Goal: Ask a question

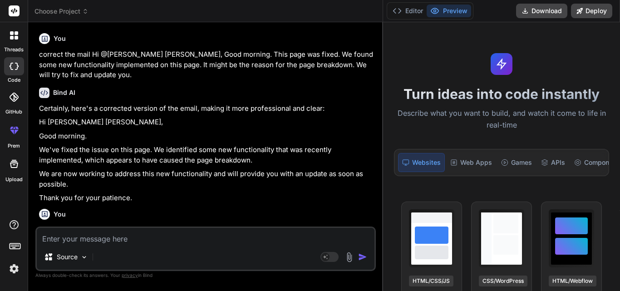
scroll to position [17, 0]
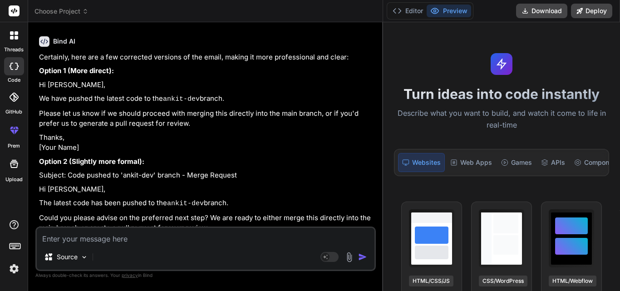
click at [190, 235] on textarea at bounding box center [205, 236] width 337 height 16
type textarea "i"
type textarea "x"
type textarea "i"
type textarea "x"
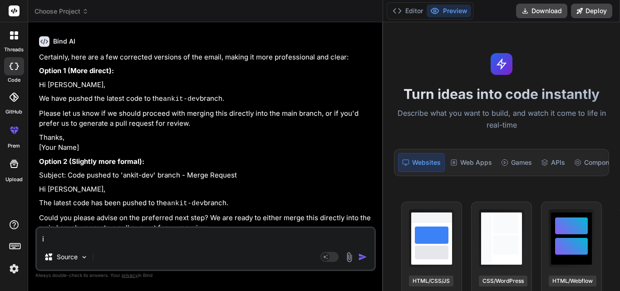
type textarea "i a"
type textarea "x"
type textarea "i am"
type textarea "x"
type textarea "i am"
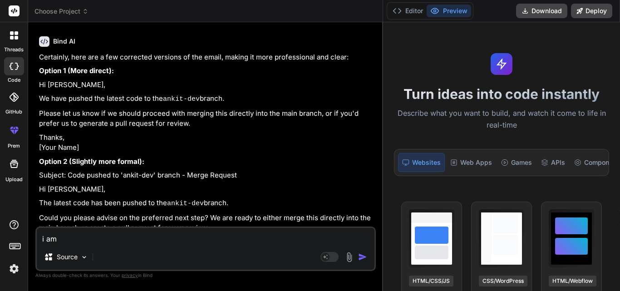
type textarea "x"
type textarea "i am g"
type textarea "x"
type textarea "i am ge"
type textarea "x"
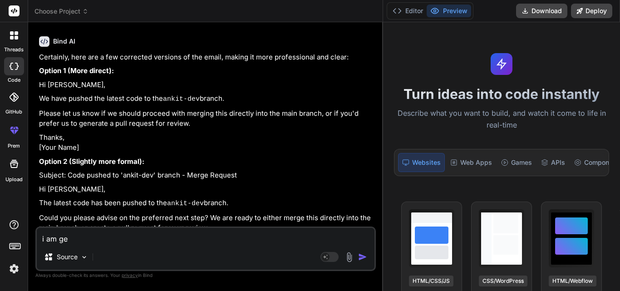
type textarea "i am get"
type textarea "x"
type textarea "i am gett"
type textarea "x"
type textarea "i am getti"
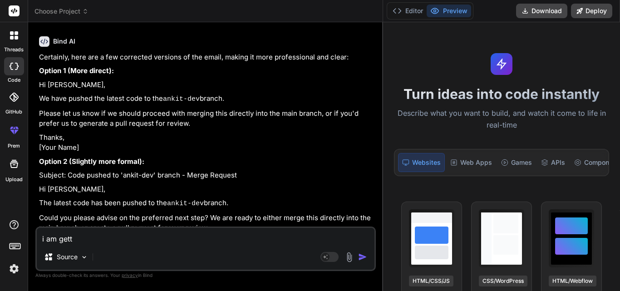
type textarea "x"
type textarea "i am gettin"
type textarea "x"
type textarea "i am getting"
type textarea "x"
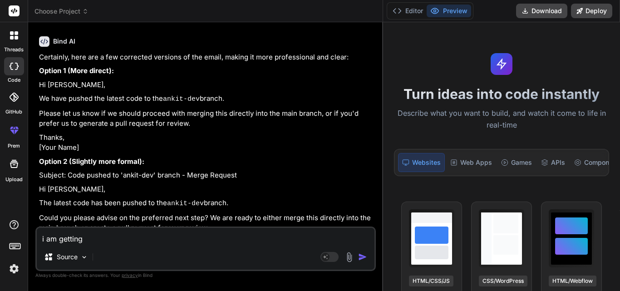
type textarea "i am getting"
type textarea "x"
type textarea "i am getting f"
type textarea "x"
type textarea "i am getting fa"
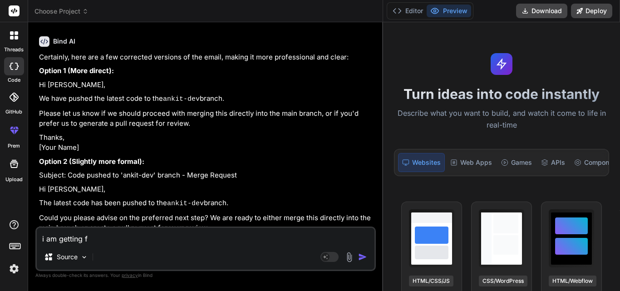
type textarea "x"
type textarea "i am getting fak"
type textarea "x"
type textarea "i am getting fa"
type textarea "x"
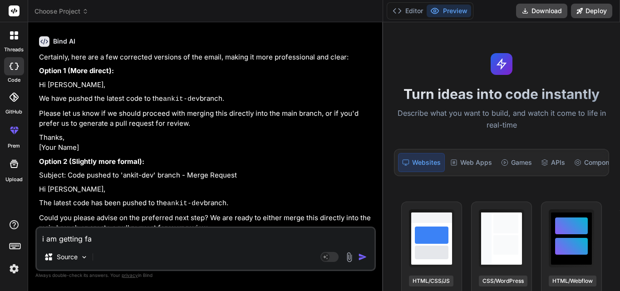
type textarea "i am getting fal"
type textarea "x"
type textarea "i am getting fals"
type textarea "x"
type textarea "i am getting false"
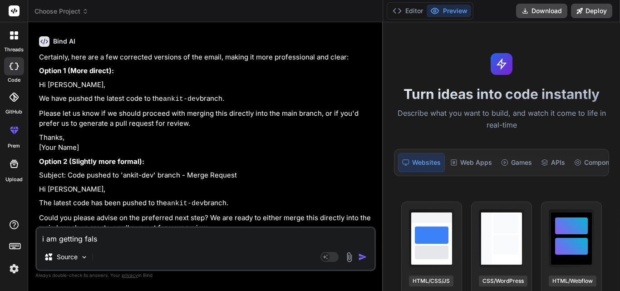
type textarea "x"
type textarea "i am getting false"
type textarea "x"
type textarea "i am getting false o"
type textarea "x"
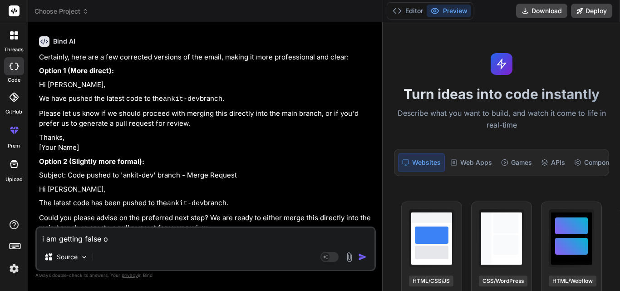
type textarea "i am getting false on"
type textarea "x"
type textarea "i am getting false on"
type textarea "x"
type textarea "i am getting false on"
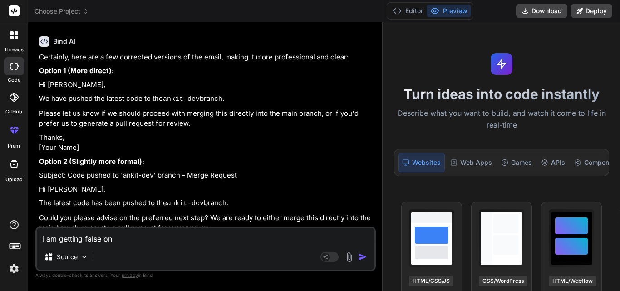
type textarea "x"
type textarea "i am getting false on r"
type textarea "x"
type textarea "i am getting false on"
type textarea "x"
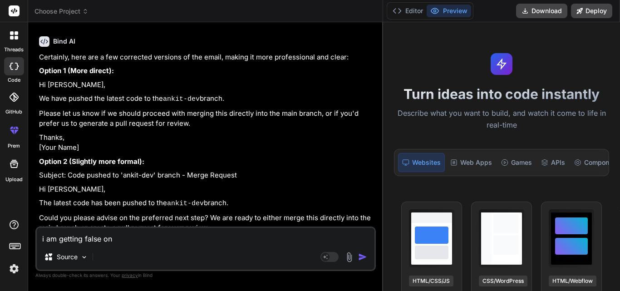
type textarea "i am getting false on #"
type textarea "x"
type textarea "i am getting false on #r"
type textarea "x"
type textarea "i am getting false on #re"
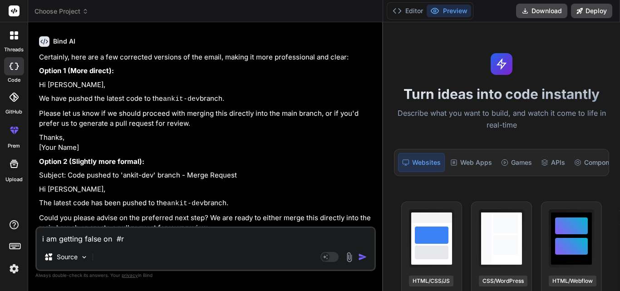
type textarea "x"
type textarea "i am getting false on #r"
type textarea "x"
type textarea "i am getting false on #"
type textarea "x"
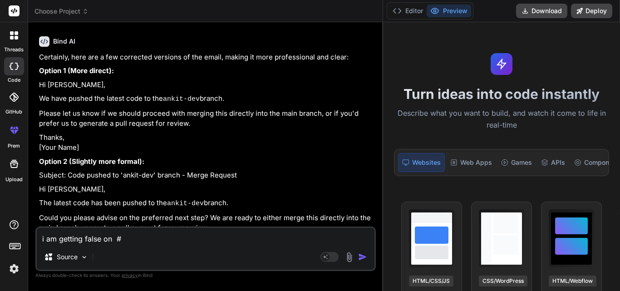
type textarea "i am getting false on"
type textarea "x"
type textarea "i am getting false on $"
type textarea "x"
type textarea "i am getting false on $r"
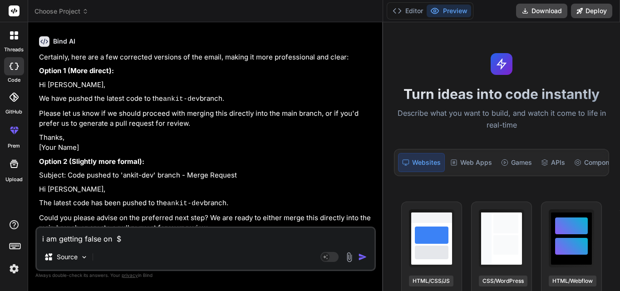
type textarea "x"
type textarea "i am getting false on $re"
type textarea "x"
type textarea "i am getting false on $res"
type textarea "x"
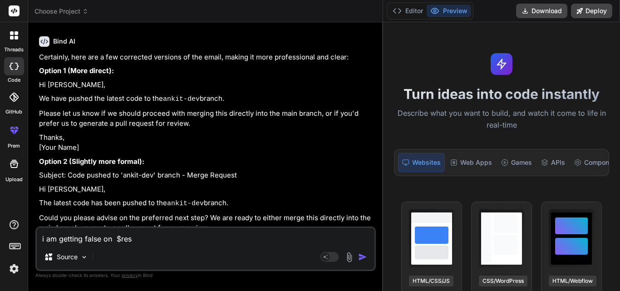
type textarea "i am getting false on $resp"
type textarea "x"
type textarea "i am getting false on $respo"
type textarea "x"
type textarea "i am getting false on $respon"
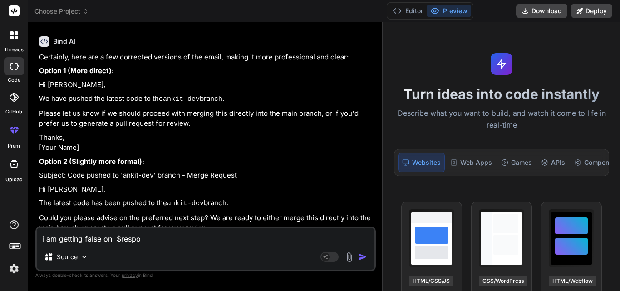
type textarea "x"
type textarea "i am getting false on $respons"
type textarea "x"
type textarea "i am getting false on $response"
type textarea "x"
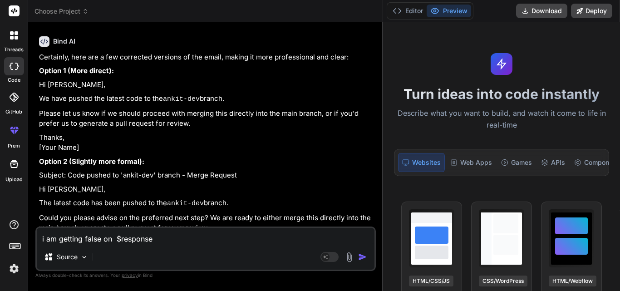
type textarea "i am getting false on $response."
type textarea "x"
type textarea "i am getting false on $response.."
type textarea "x"
type textarea "i am getting false on $response..f"
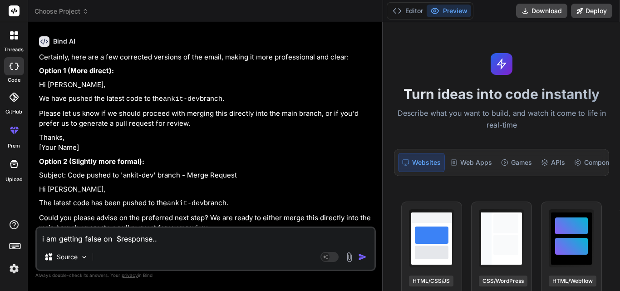
type textarea "x"
type textarea "i am getting false on $response..fi"
type textarea "x"
type textarea "i am getting false on $response..fin"
type textarea "x"
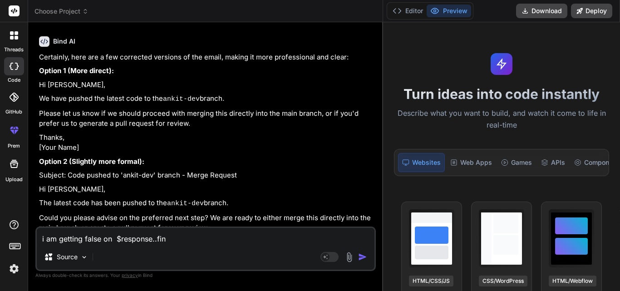
type textarea "i am getting false on $response..find"
type textarea "x"
type textarea "i am getting false on $response..find"
type textarea "x"
type textarea "i am getting false on $response..find t"
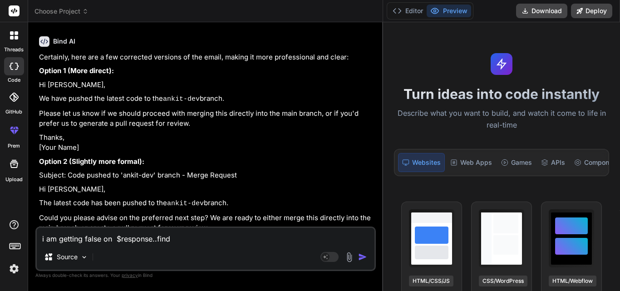
type textarea "x"
type textarea "i am getting false on $response..find th"
type textarea "x"
type textarea "i am getting false on $response..find the"
type textarea "x"
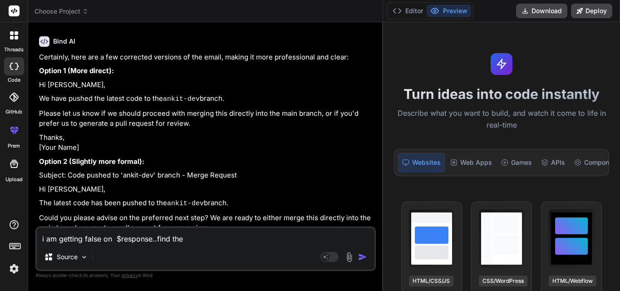
type textarea "i am getting false on $response..find the"
type textarea "x"
type textarea "i am getting false on $response..find the e"
type textarea "x"
type textarea "i am getting false on $response..find the er"
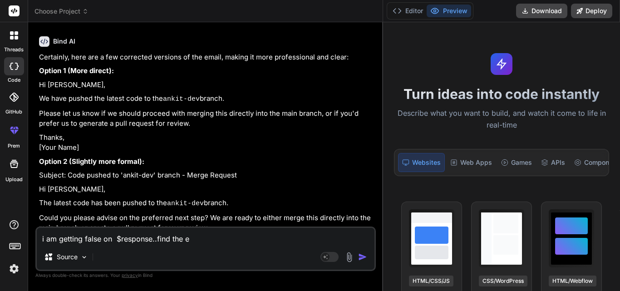
type textarea "x"
type textarea "i am getting false on $response..find the err"
type textarea "x"
type textarea "i am getting false on $response..find the erro"
type textarea "x"
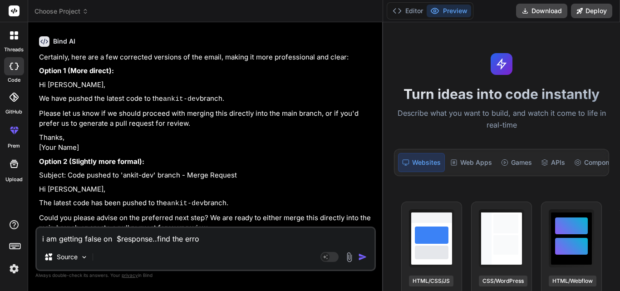
type textarea "i am getting false on $response..find the error"
type textarea "x"
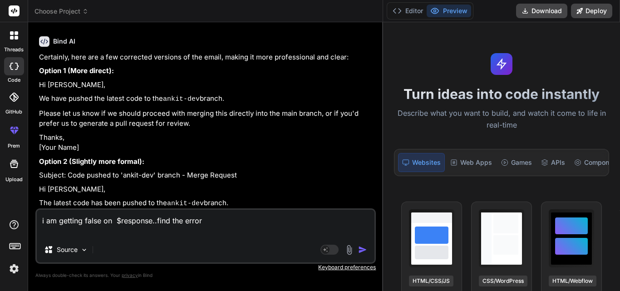
paste textarea "$ch = curl_init(); curl_setopt($ch, CURLOPT_URL, $url); curl_setopt($ch, CURLOP…"
type textarea "i am getting false on $response..find the error $ch = curl_init(); curl_setopt(…"
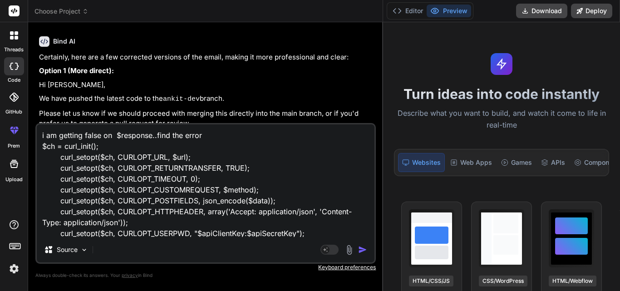
scroll to position [110, 0]
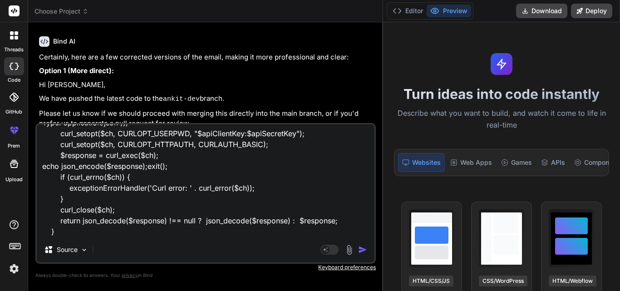
type textarea "x"
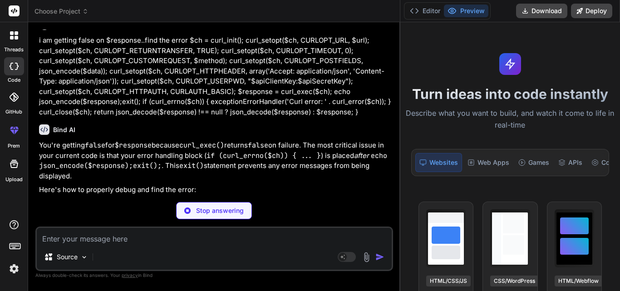
scroll to position [785, 0]
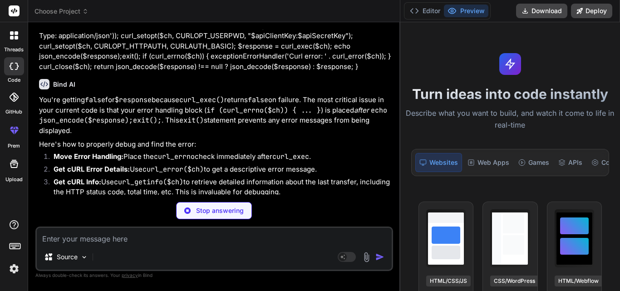
type textarea "x"
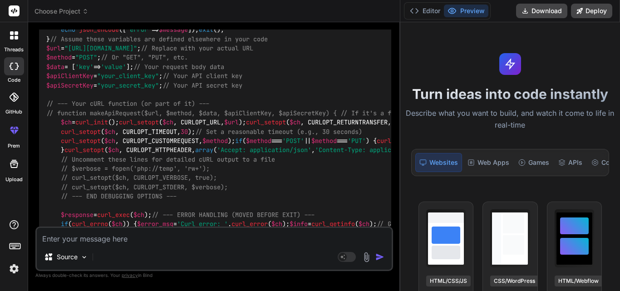
scroll to position [1148, 0]
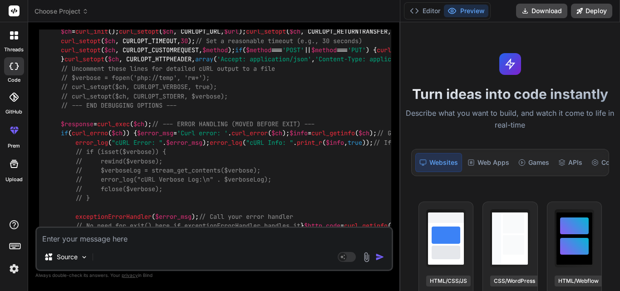
drag, startPoint x: 103, startPoint y: 176, endPoint x: 277, endPoint y: 176, distance: 173.7
click at [277, 176] on code "<?php // Dummy function for demonstration, replace with your actual error handl…" at bounding box center [521, 101] width 951 height 407
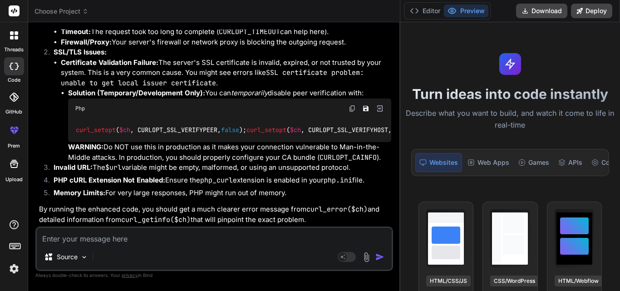
scroll to position [1330, 0]
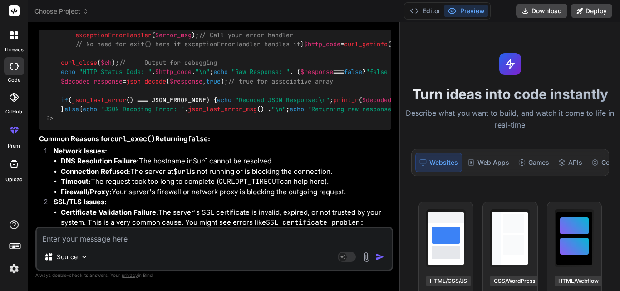
click at [218, 237] on textarea at bounding box center [214, 236] width 355 height 16
type textarea "g"
type textarea "x"
type textarea "ge"
type textarea "x"
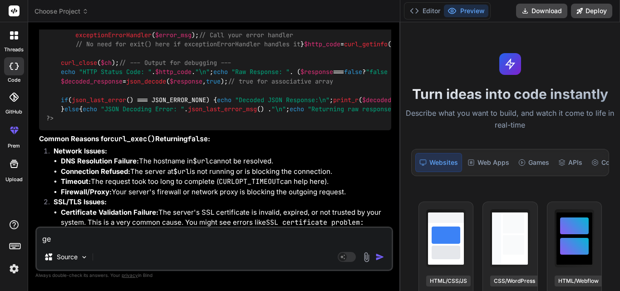
type textarea "get"
type textarea "x"
type textarea "gett"
type textarea "x"
type textarea "getti"
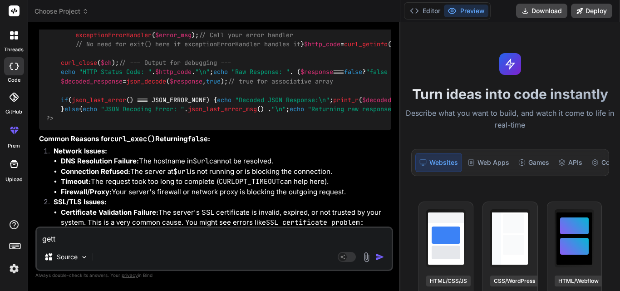
type textarea "x"
type textarea "gettin"
type textarea "x"
type textarea "getting"
type textarea "x"
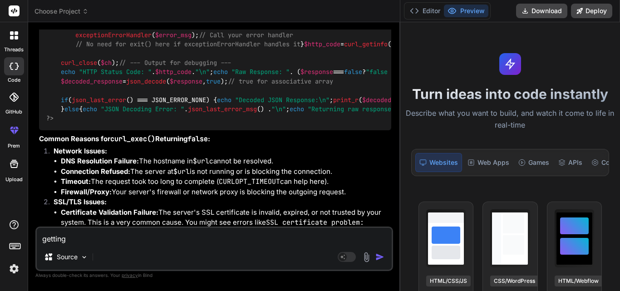
type textarea "getting"
type textarea "x"
type textarea "getting rt"
type textarea "x"
type textarea "getting rth"
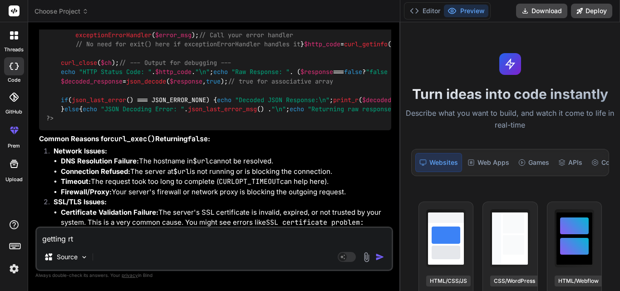
type textarea "x"
type textarea "getting rt"
type textarea "x"
type textarea "getting r"
type textarea "x"
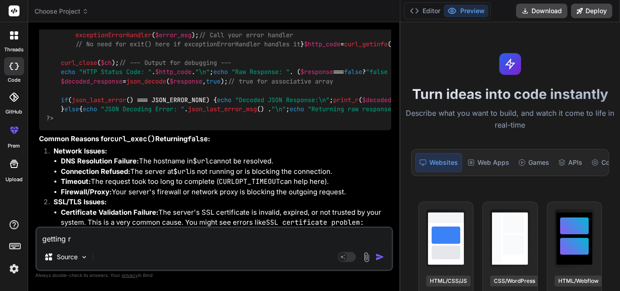
type textarea "getting rt"
type textarea "x"
type textarea "getting r"
type textarea "x"
type textarea "getting"
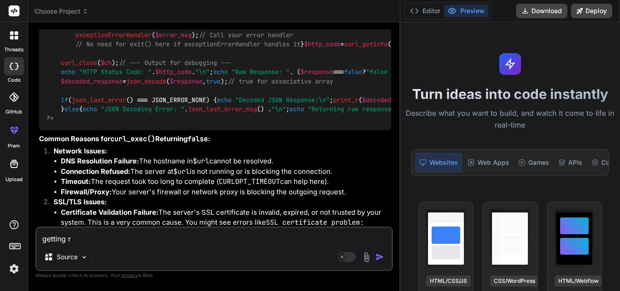
type textarea "x"
type textarea "getting t"
type textarea "x"
type textarea "getting th"
type textarea "x"
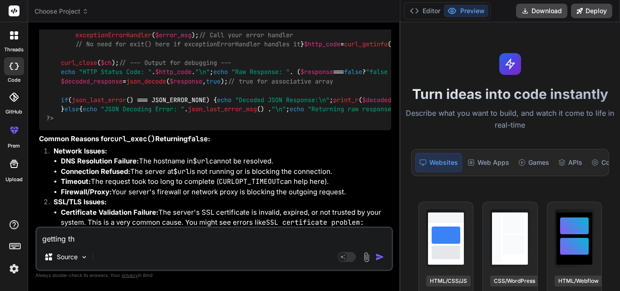
type textarea "getting thi"
type textarea "x"
type textarea "getting this"
type textarea "x"
type textarea "getting this"
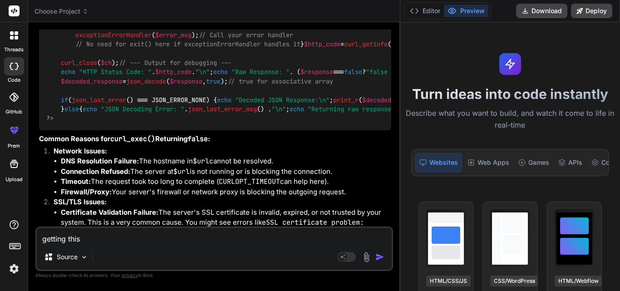
type textarea "x"
paste textarea "Could not resolve host: api"
type textarea "getting this Could not resolve host: api"
type textarea "x"
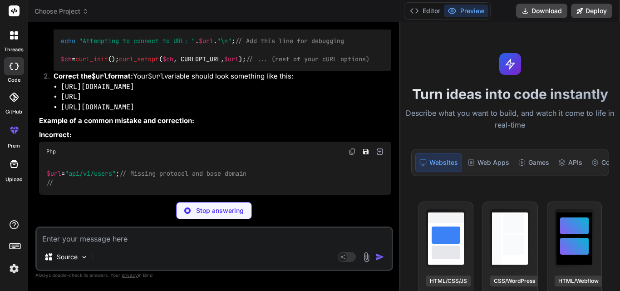
scroll to position [2029, 0]
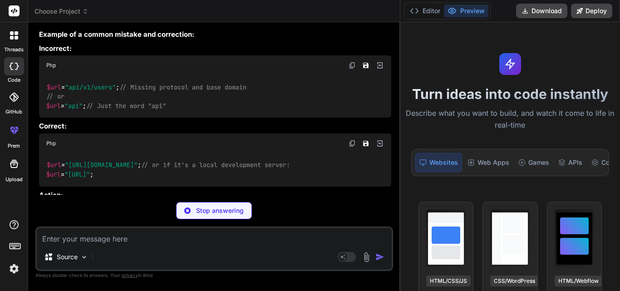
type textarea "x"
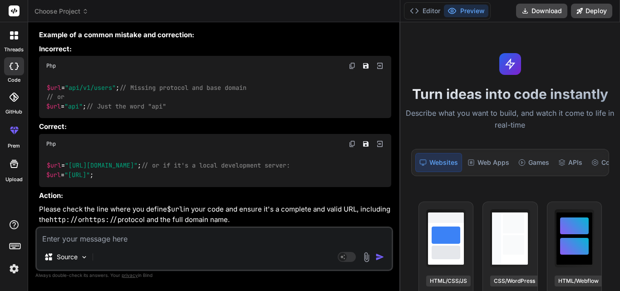
scroll to position [2255, 0]
